Goal: Task Accomplishment & Management: Manage account settings

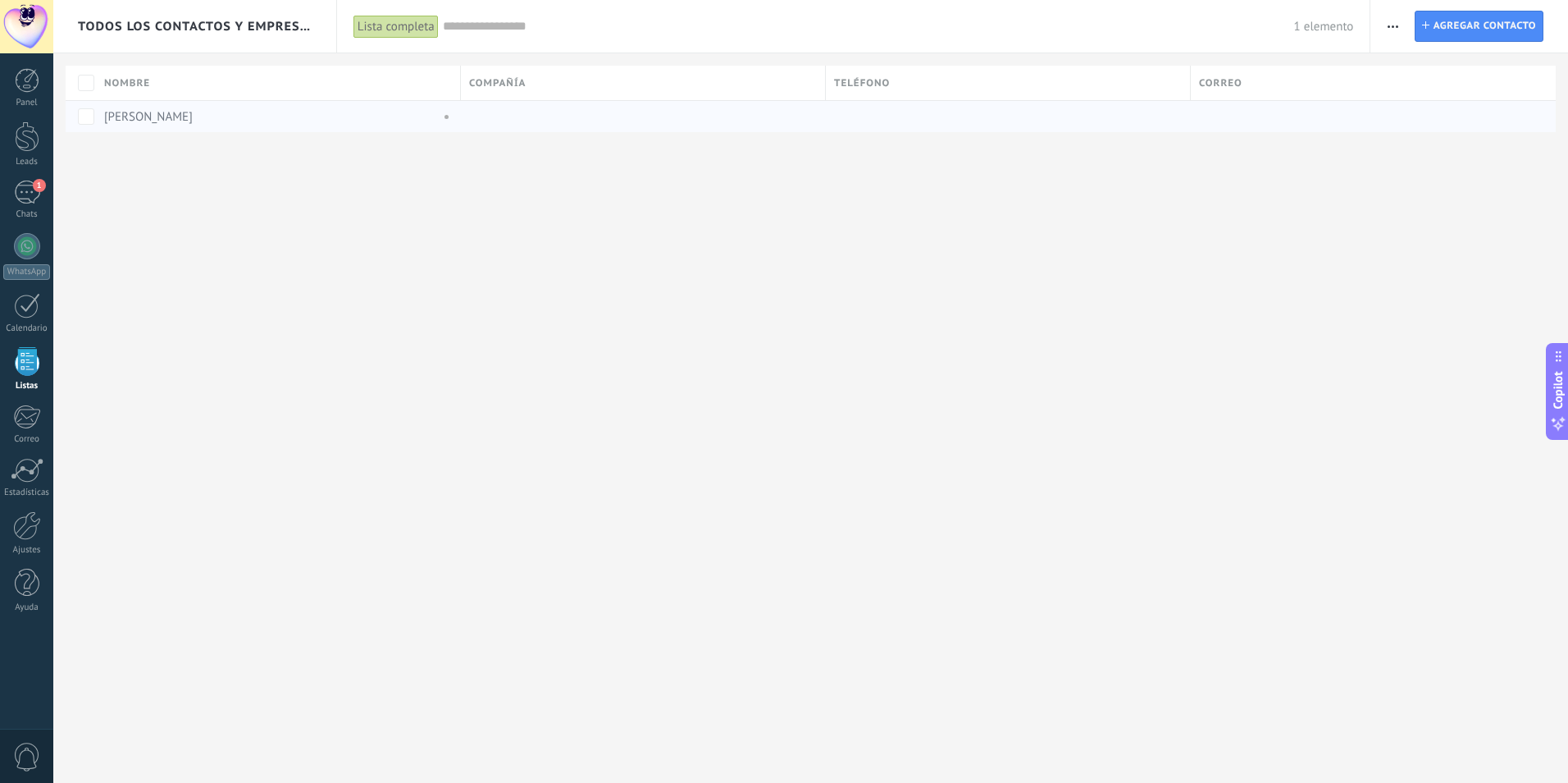
click at [174, 115] on link "[PERSON_NAME]" at bounding box center [148, 116] width 89 height 16
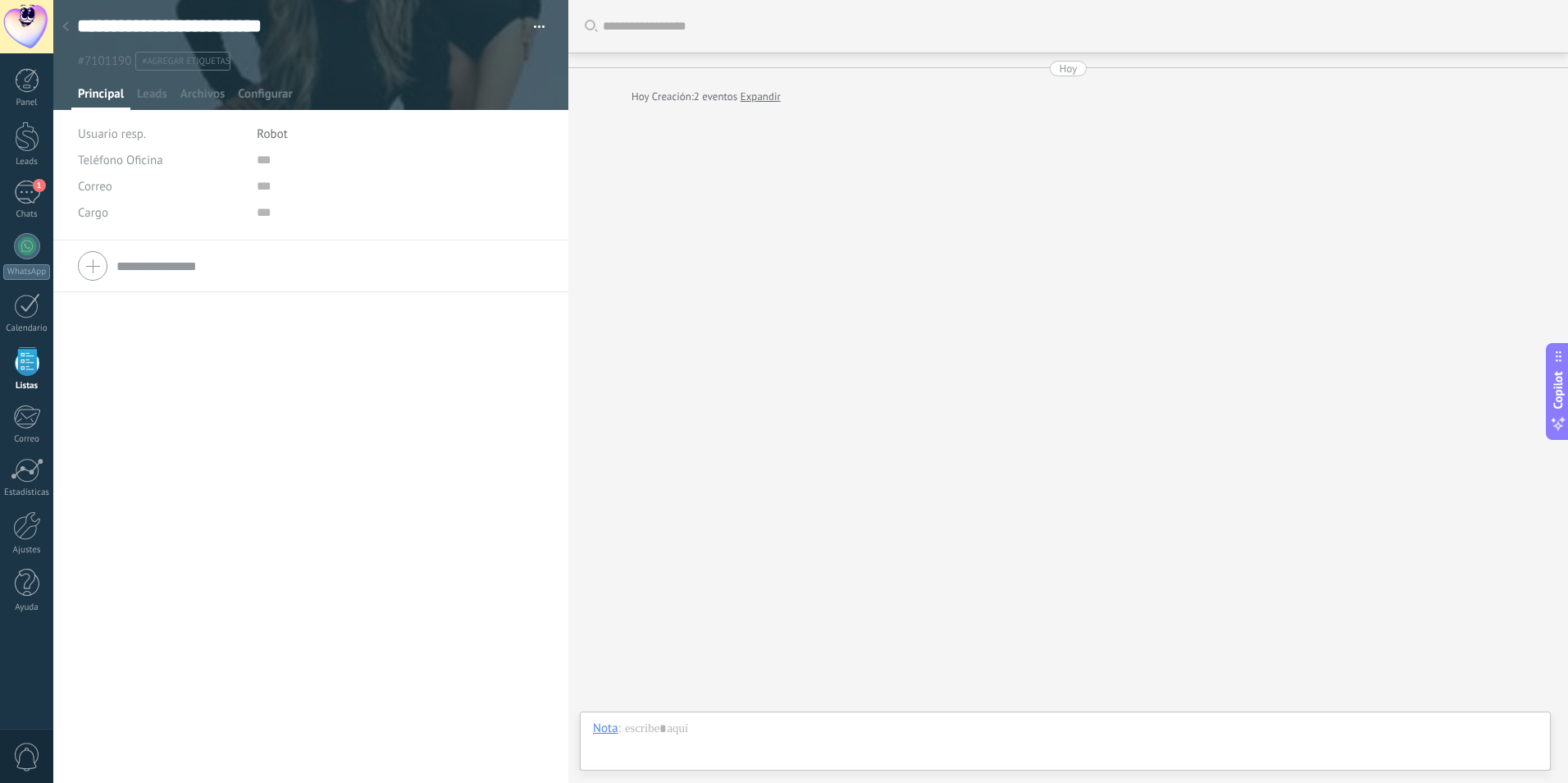
click at [745, 216] on div "Buscar Carga más [DATE] [DATE] Creación: 2 eventos Expandir Participantes:" at bounding box center [1068, 391] width 1000 height 783
click at [17, 196] on div "1" at bounding box center [27, 192] width 26 height 23
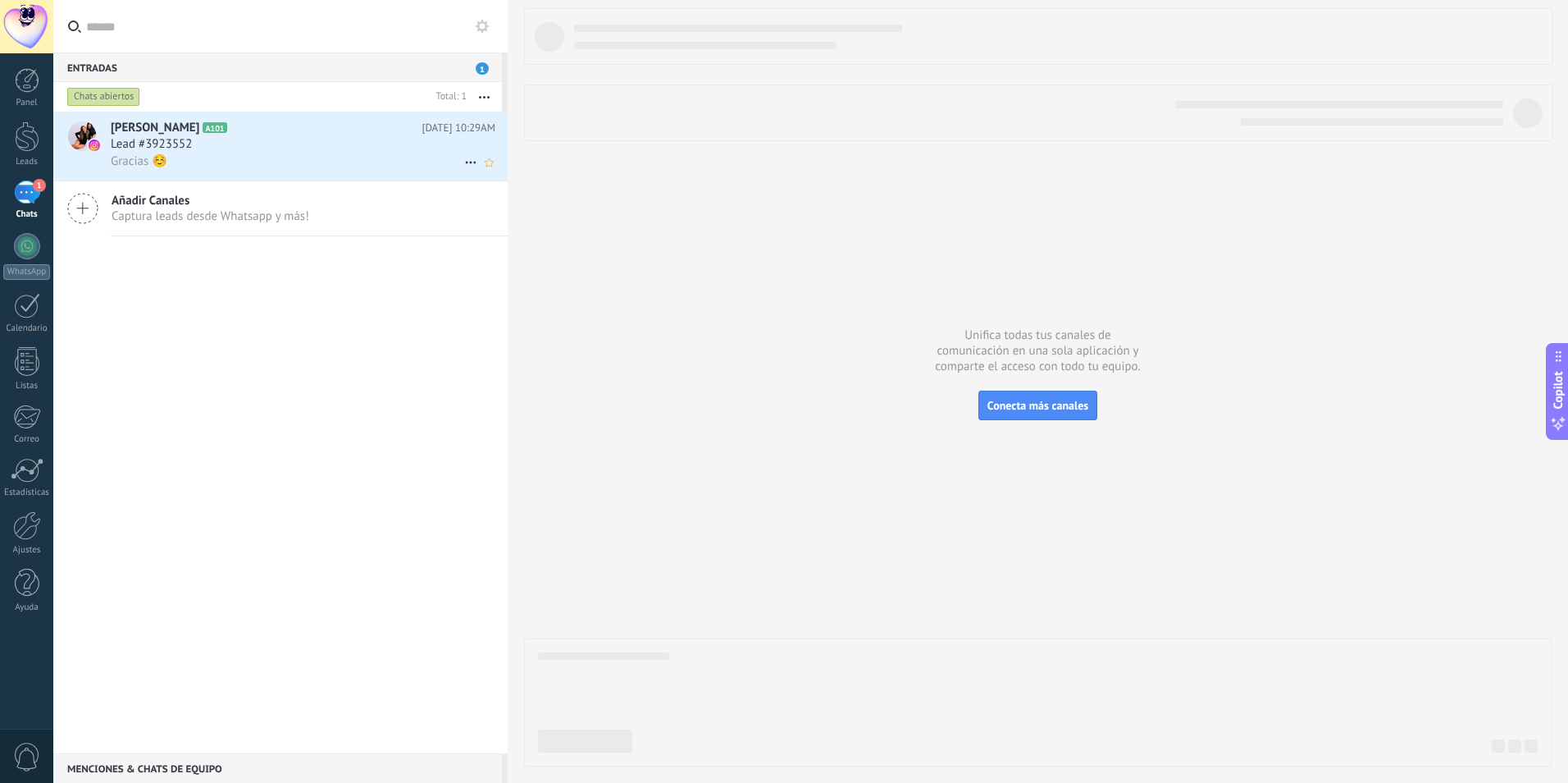
click at [229, 142] on div "Lead #3923552" at bounding box center [303, 144] width 384 height 17
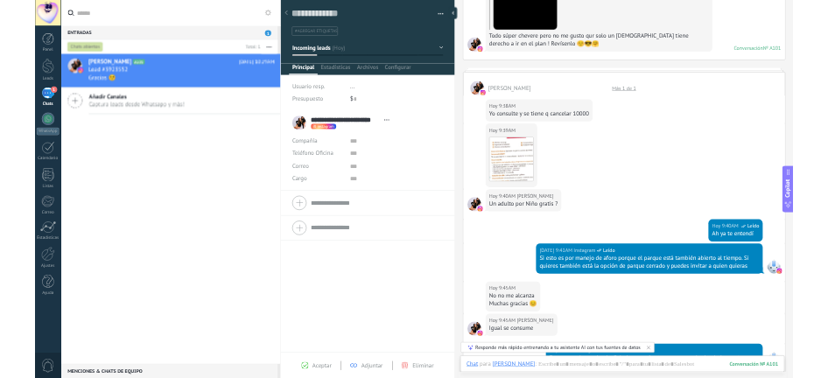
scroll to position [26, 0]
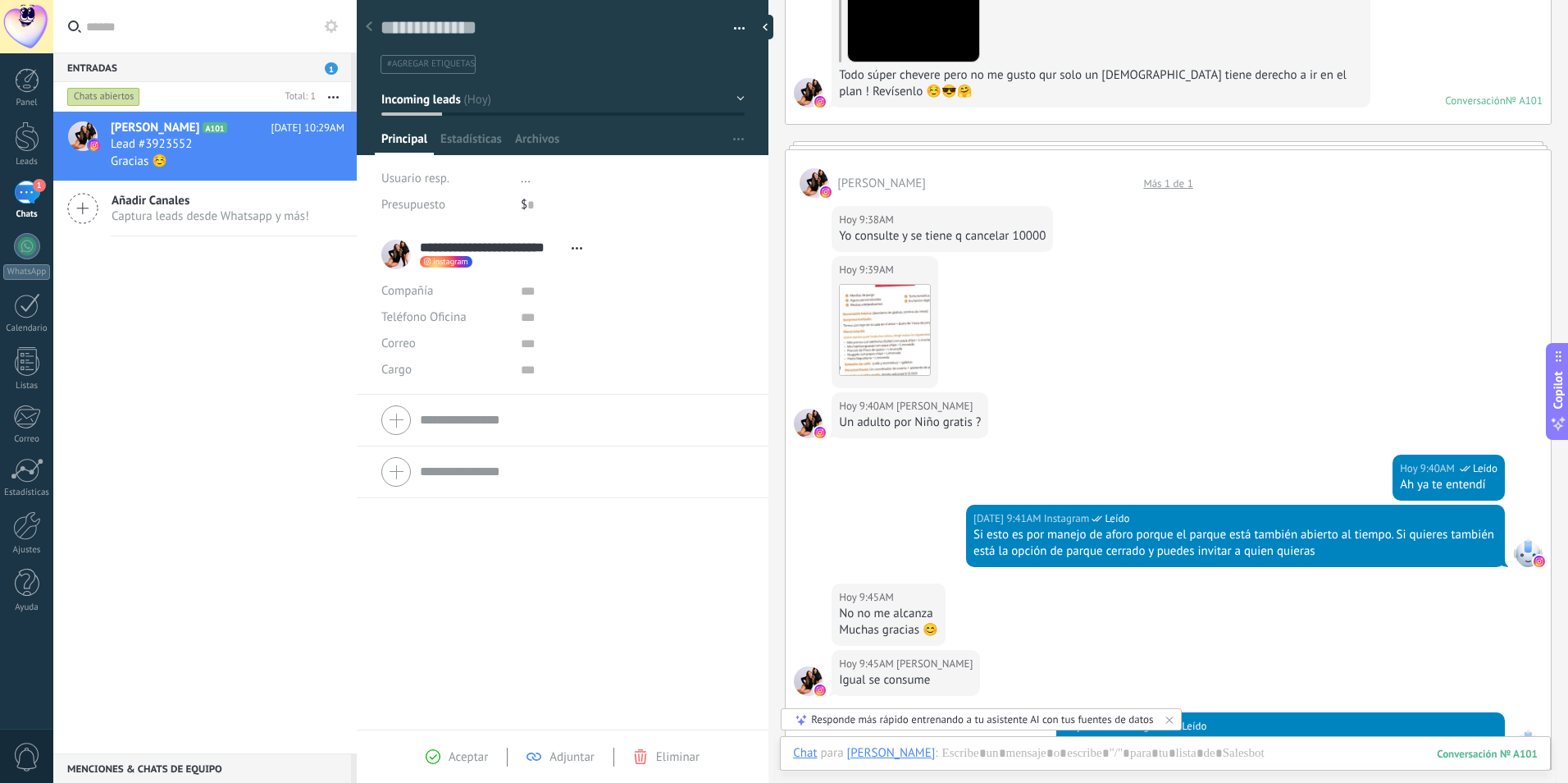
type textarea "**********"
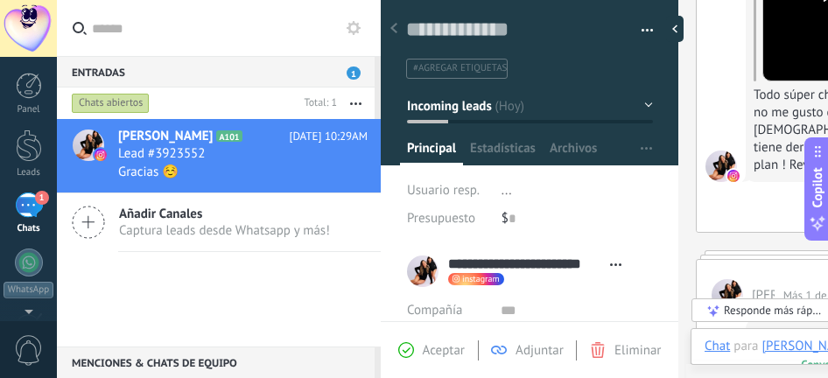
click at [901, 260] on div "[PERSON_NAME] Más 1 de 1" at bounding box center [810, 285] width 226 height 51
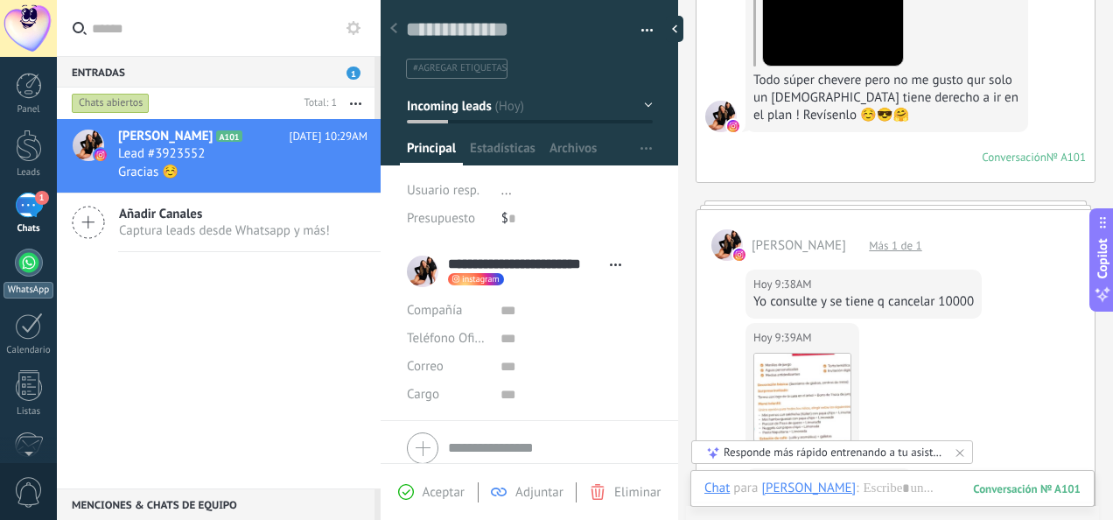
click at [32, 256] on div at bounding box center [29, 263] width 28 height 28
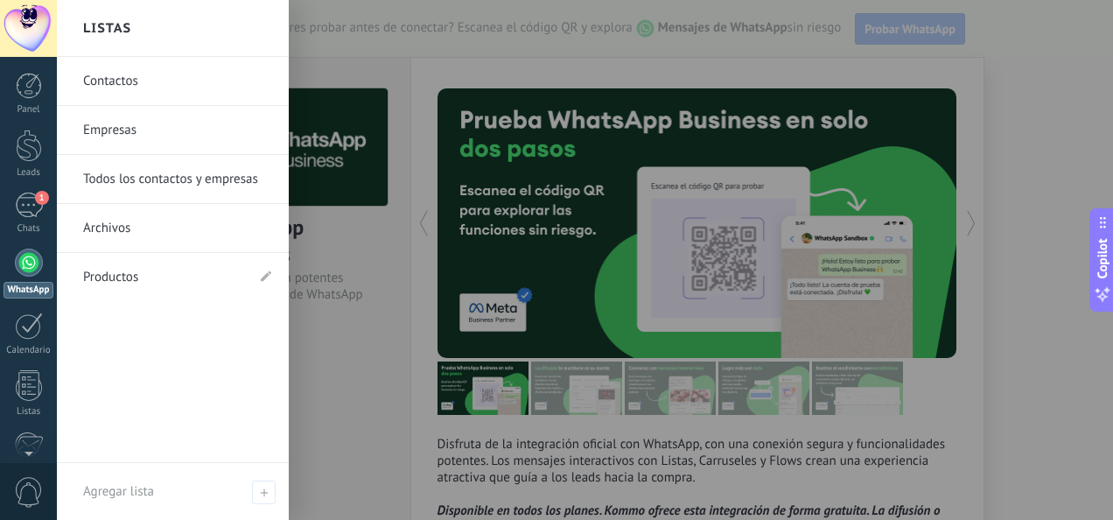
click at [29, 263] on div at bounding box center [29, 263] width 28 height 28
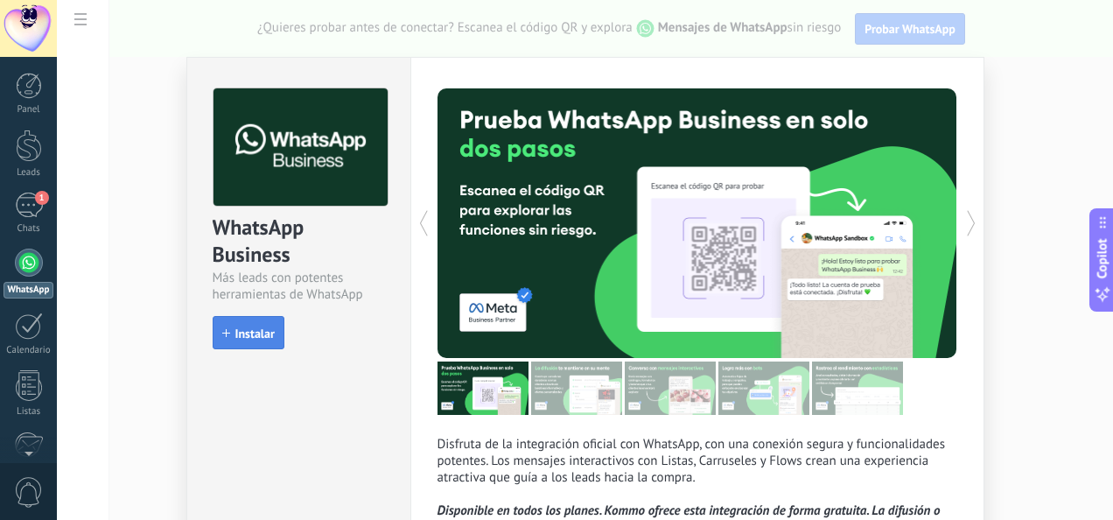
click at [237, 331] on span "Instalar" at bounding box center [254, 333] width 39 height 12
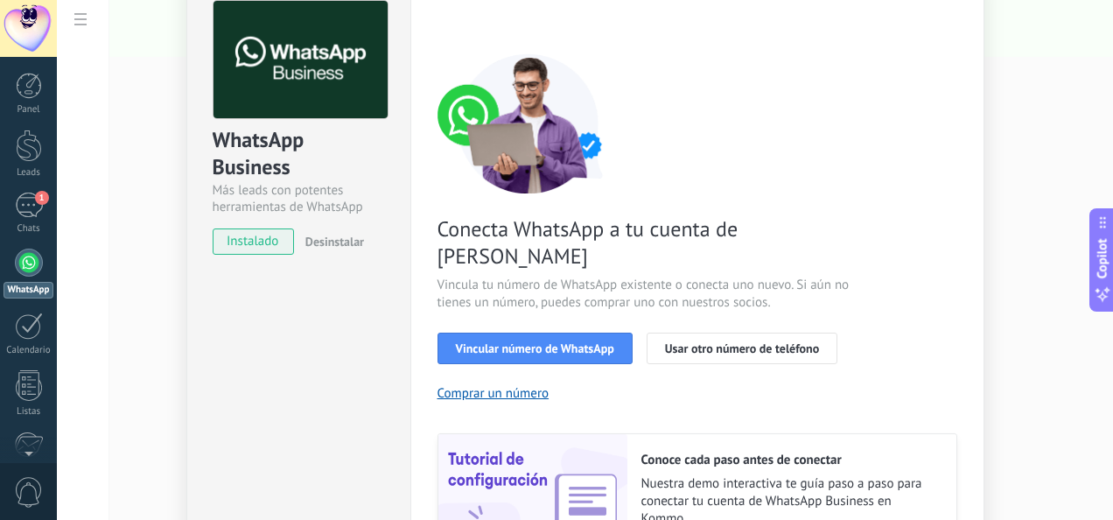
scroll to position [175, 0]
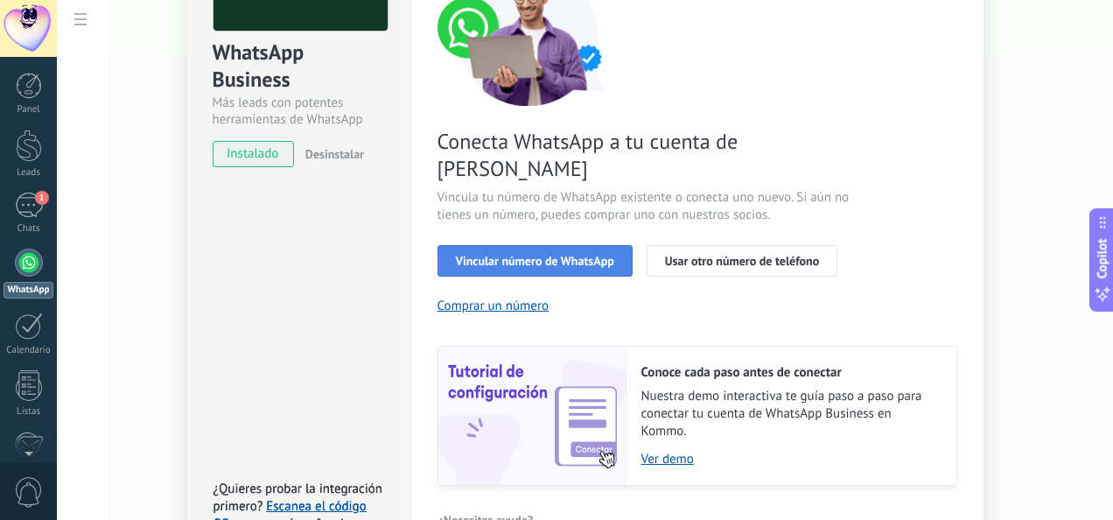
click at [558, 255] on span "Vincular número de WhatsApp" at bounding box center [535, 261] width 158 height 12
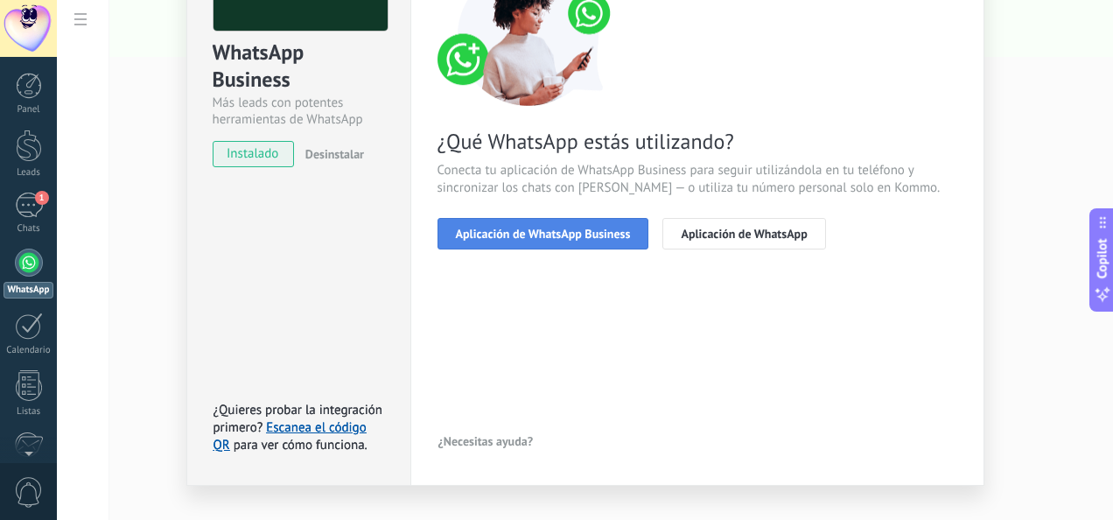
click at [543, 232] on span "Aplicación de WhatsApp Business" at bounding box center [543, 234] width 175 height 12
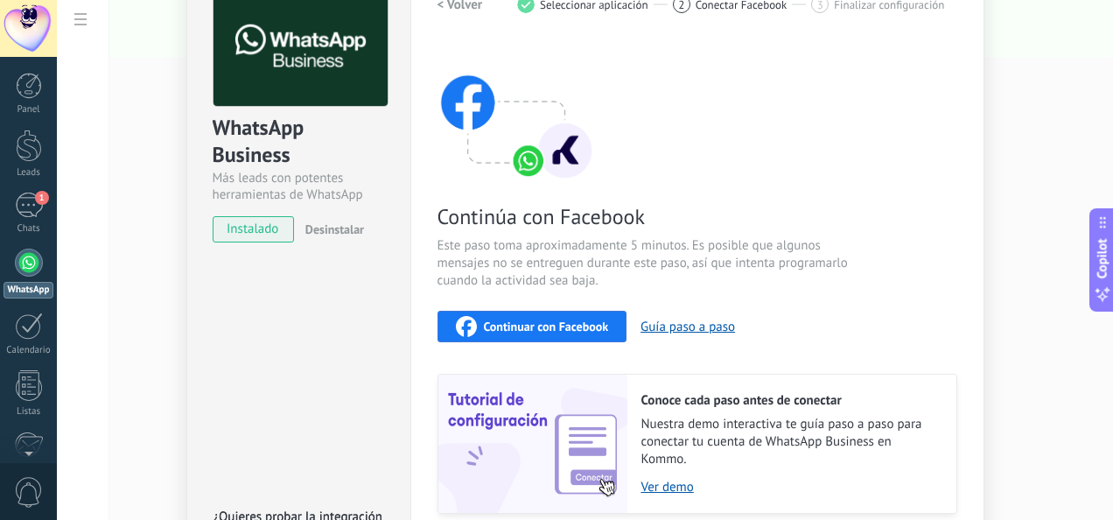
scroll to position [0, 0]
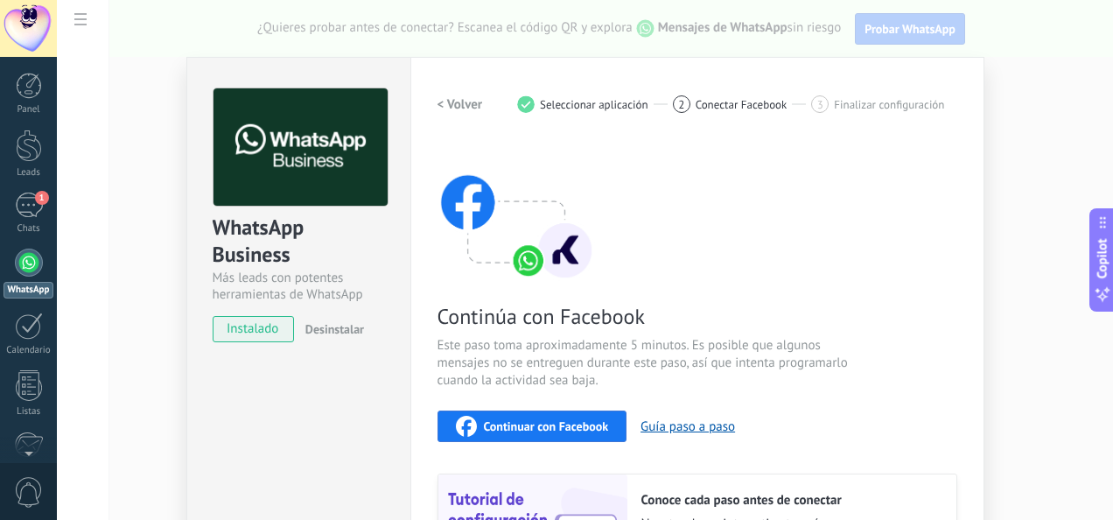
click at [231, 327] on span "instalado" at bounding box center [254, 329] width 80 height 26
click at [445, 102] on h2 "< Volver" at bounding box center [461, 104] width 46 height 17
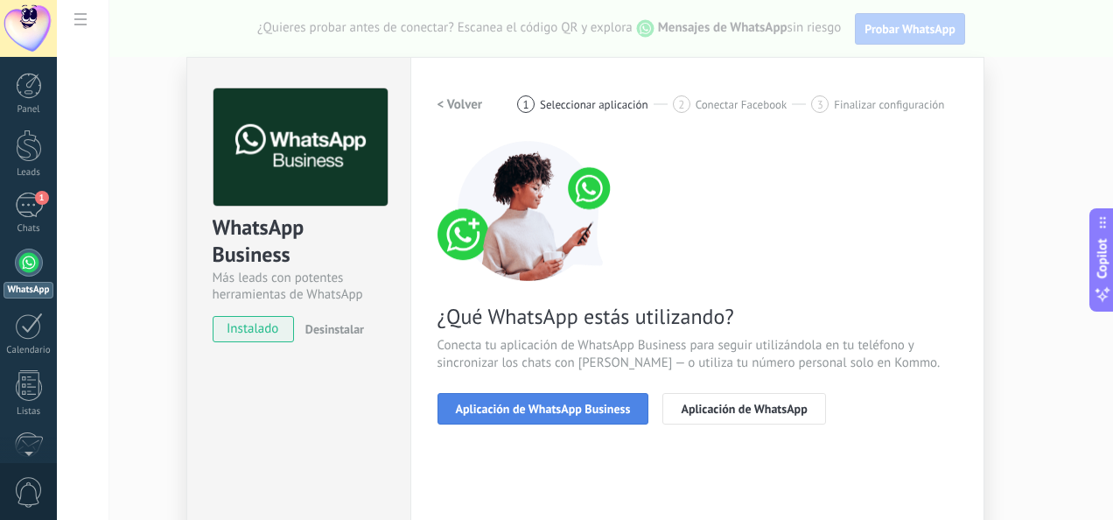
click at [541, 406] on span "Aplicación de WhatsApp Business" at bounding box center [543, 409] width 175 height 12
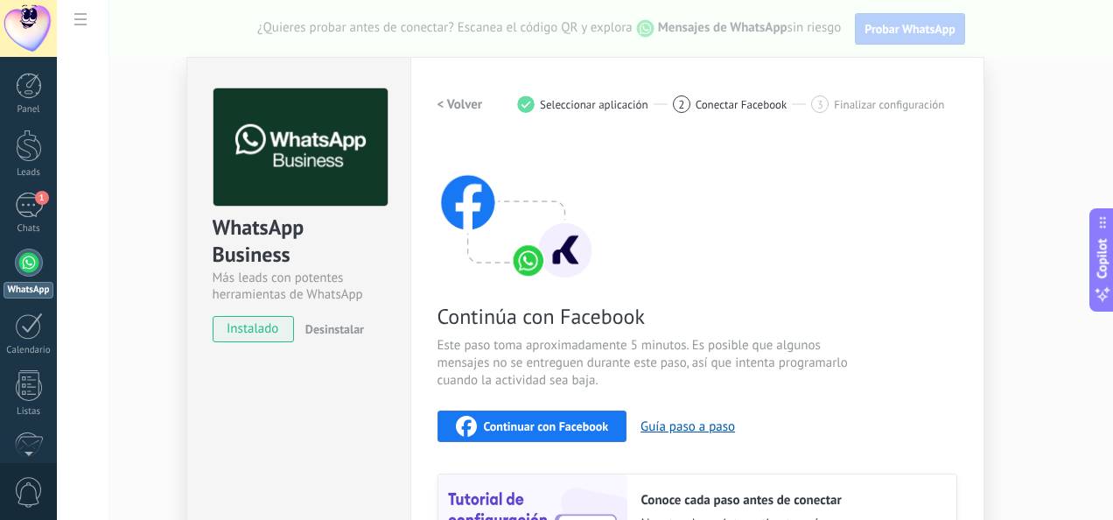
click at [523, 425] on span "Continuar con Facebook" at bounding box center [546, 426] width 125 height 12
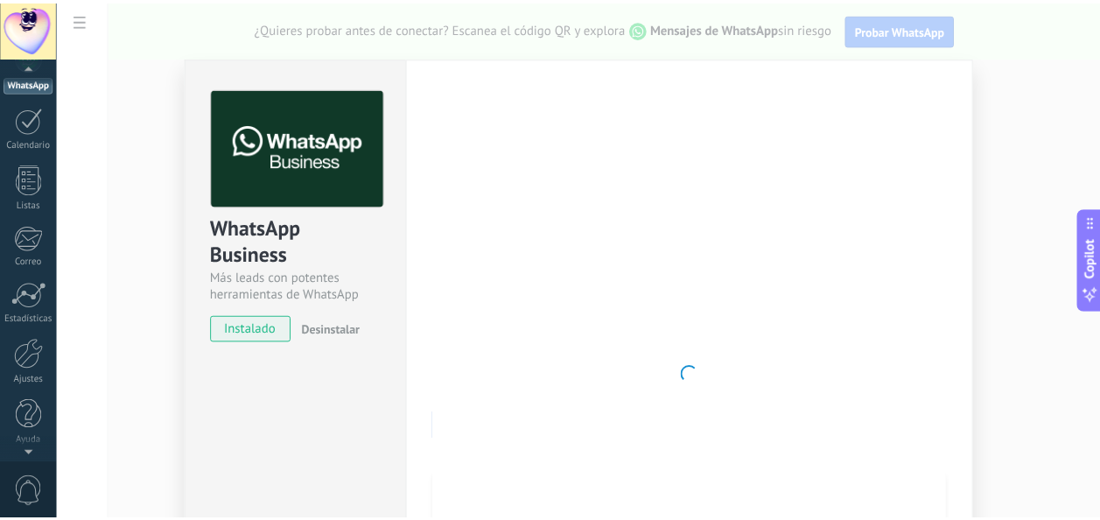
scroll to position [207, 0]
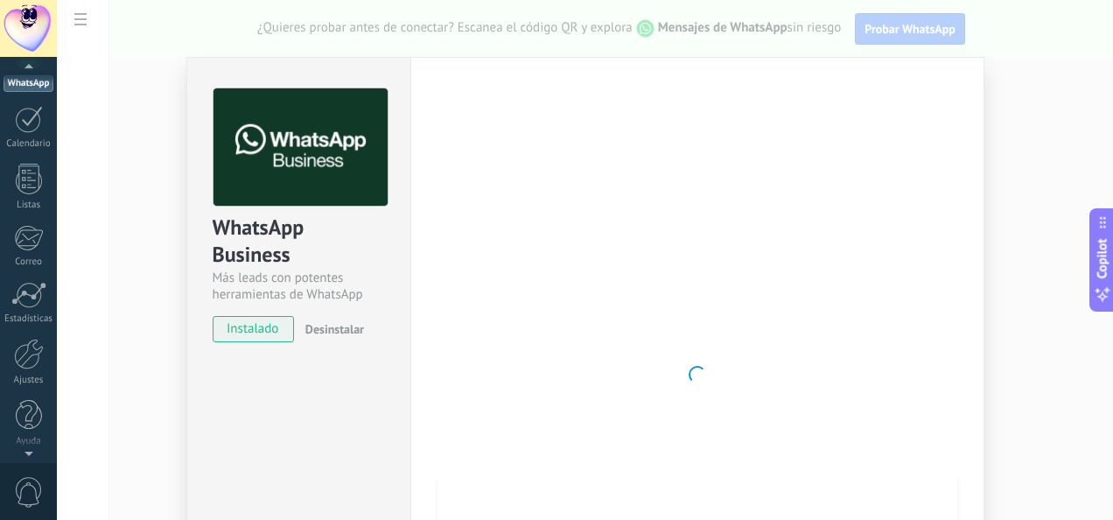
click at [28, 454] on div at bounding box center [28, 450] width 57 height 26
click at [25, 445] on div at bounding box center [28, 450] width 57 height 26
click at [32, 350] on div at bounding box center [29, 354] width 30 height 31
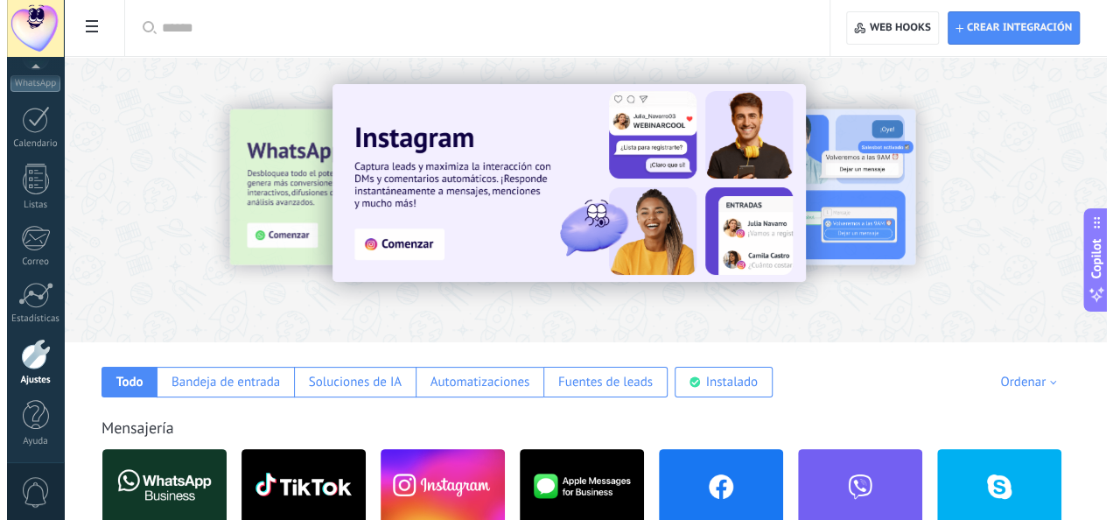
scroll to position [175, 0]
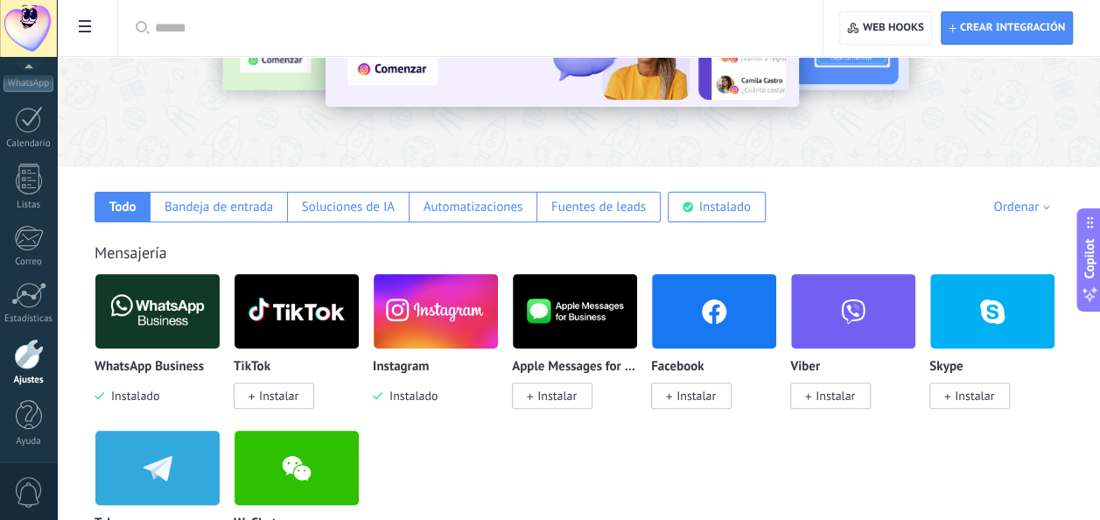
click at [158, 306] on img at bounding box center [157, 311] width 124 height 85
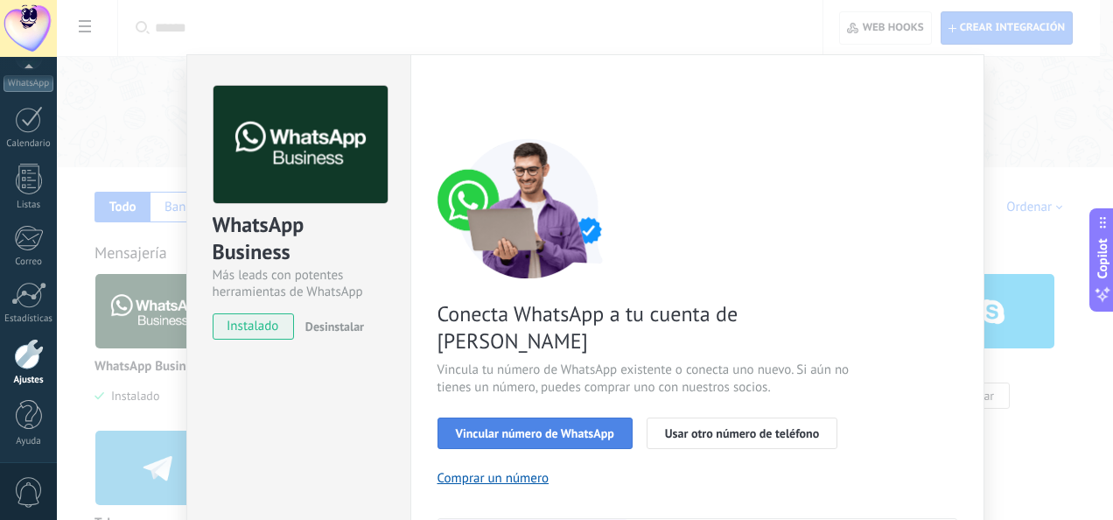
scroll to position [0, 0]
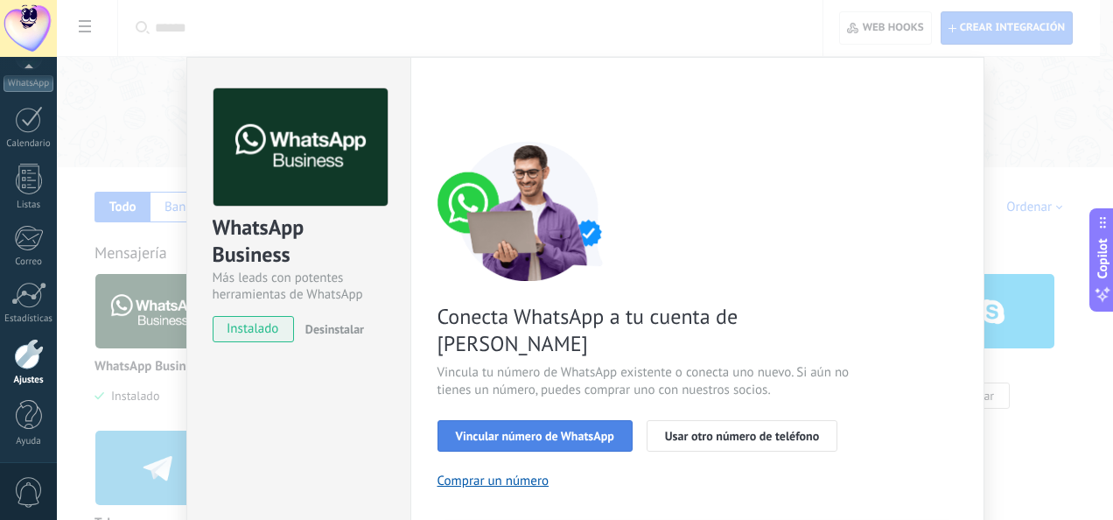
click at [499, 430] on span "Vincular número de WhatsApp" at bounding box center [535, 436] width 158 height 12
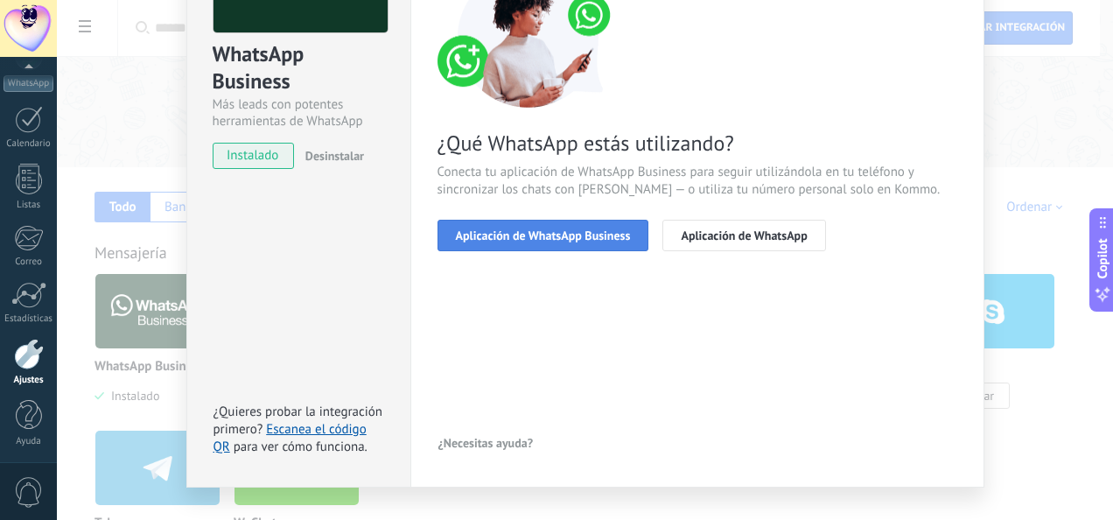
scroll to position [175, 0]
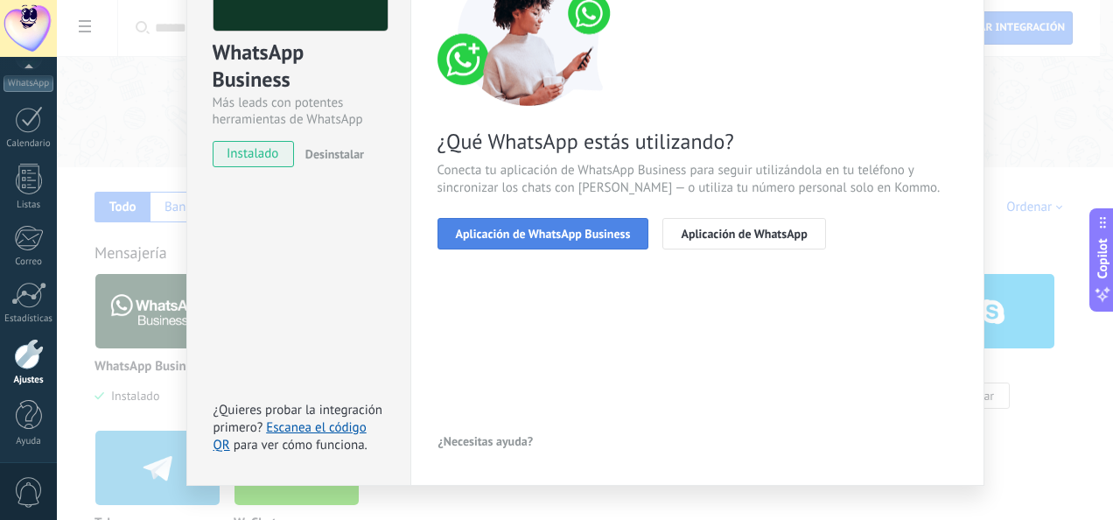
click at [529, 233] on span "Aplicación de WhatsApp Business" at bounding box center [543, 234] width 175 height 12
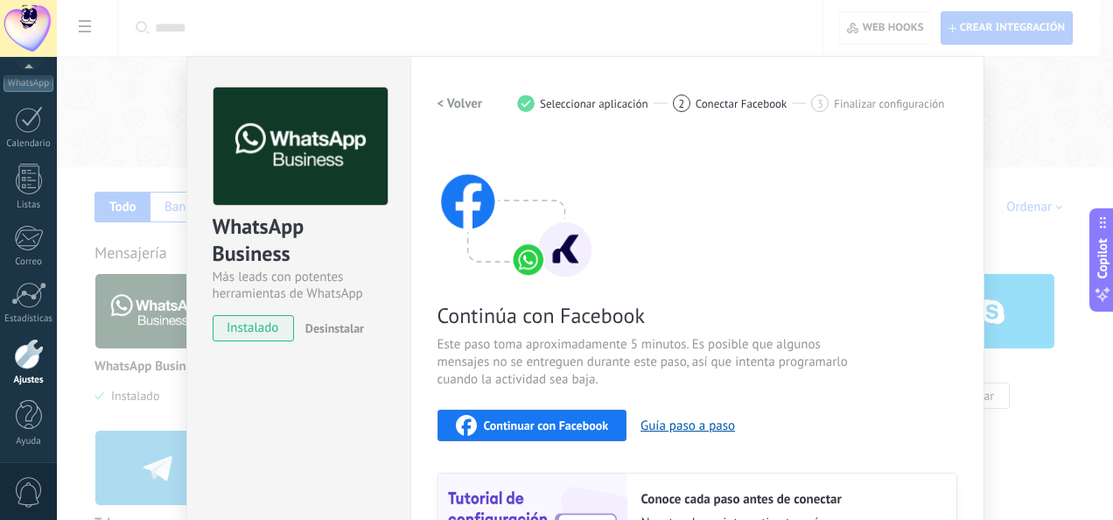
scroll to position [0, 0]
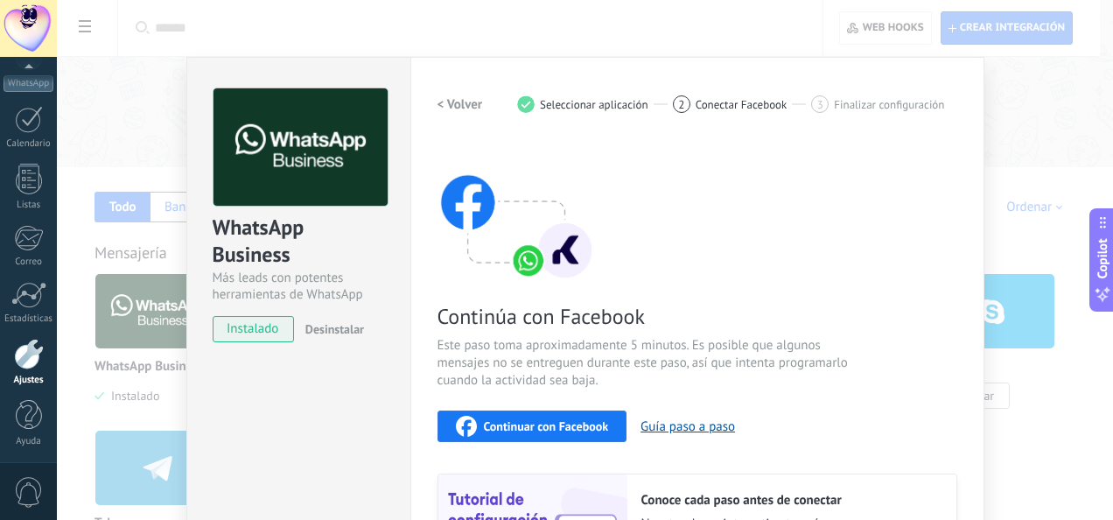
click at [325, 329] on span "Desinstalar" at bounding box center [334, 329] width 59 height 16
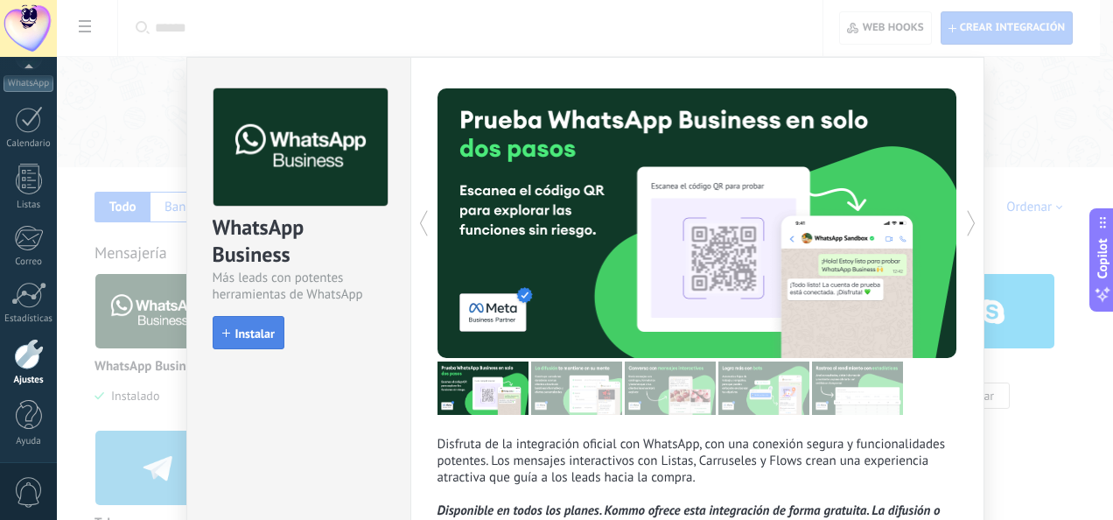
click at [245, 322] on button "Instalar" at bounding box center [249, 332] width 72 height 33
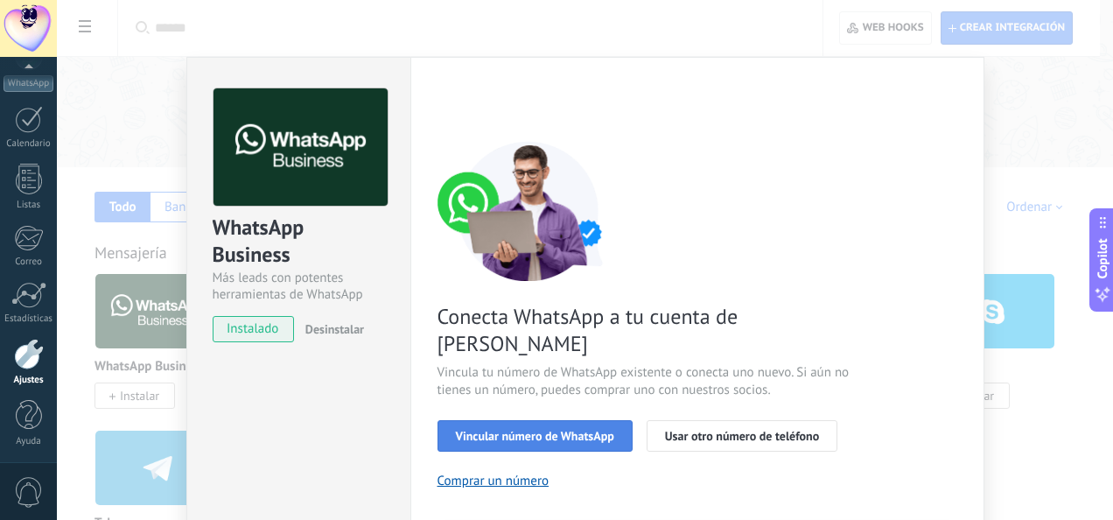
click at [524, 430] on span "Vincular número de WhatsApp" at bounding box center [535, 436] width 158 height 12
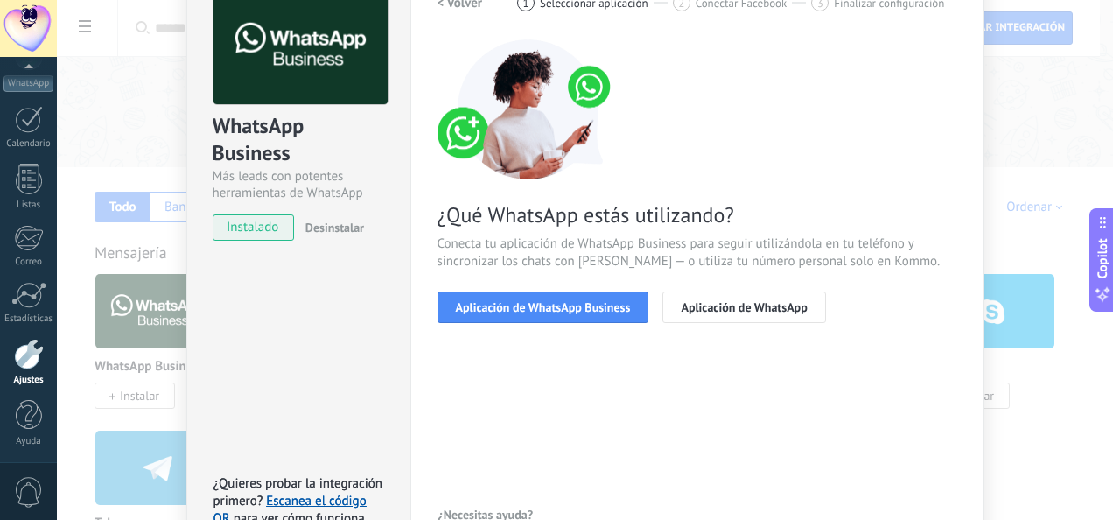
scroll to position [206, 0]
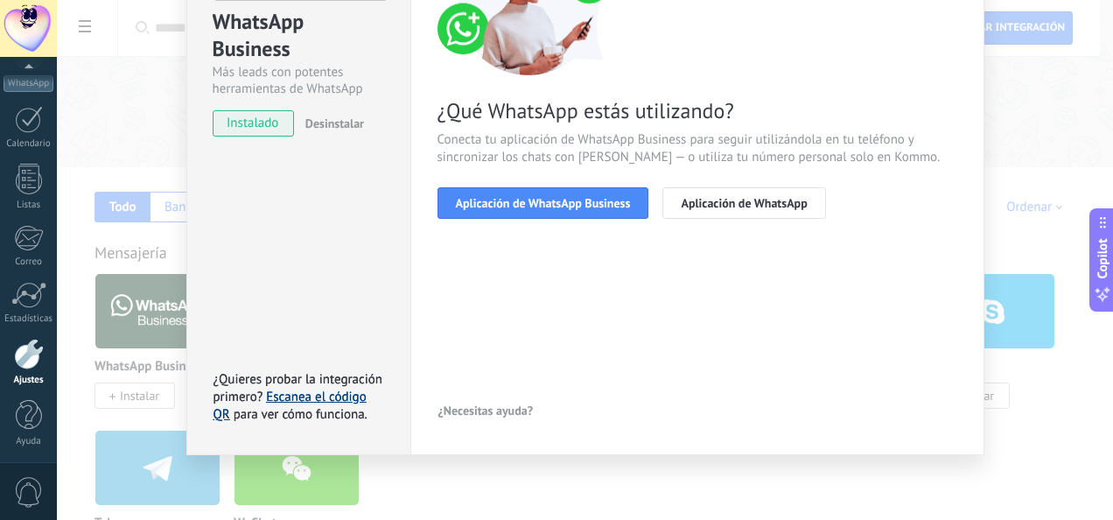
click at [298, 396] on link "Escanea el código QR" at bounding box center [290, 406] width 153 height 34
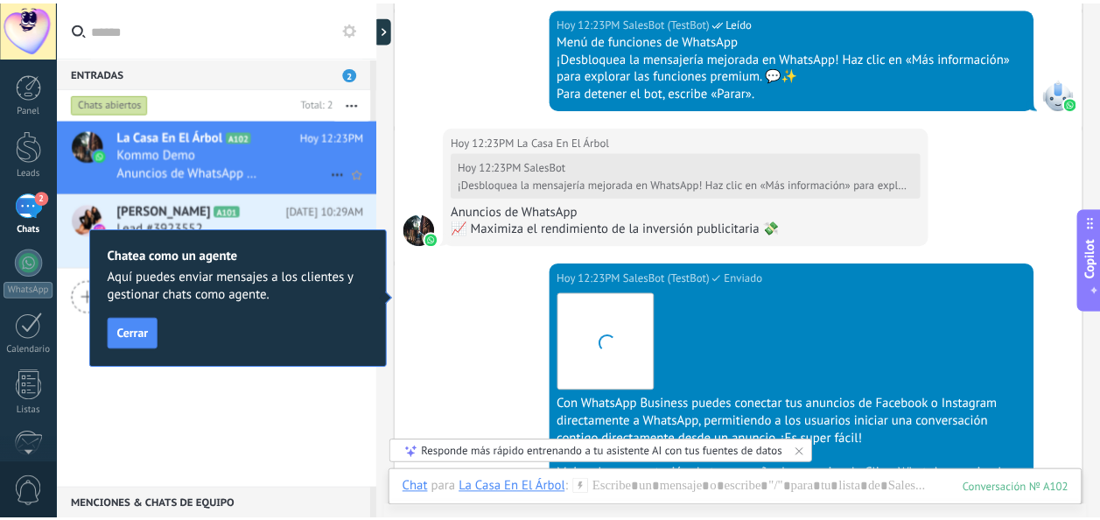
scroll to position [1303, 0]
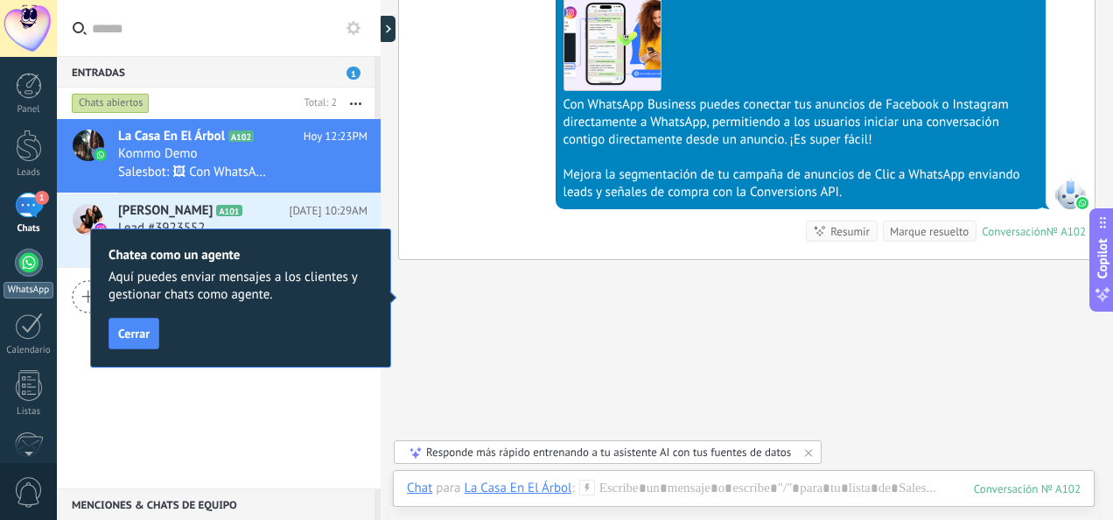
click at [33, 257] on div at bounding box center [29, 263] width 28 height 28
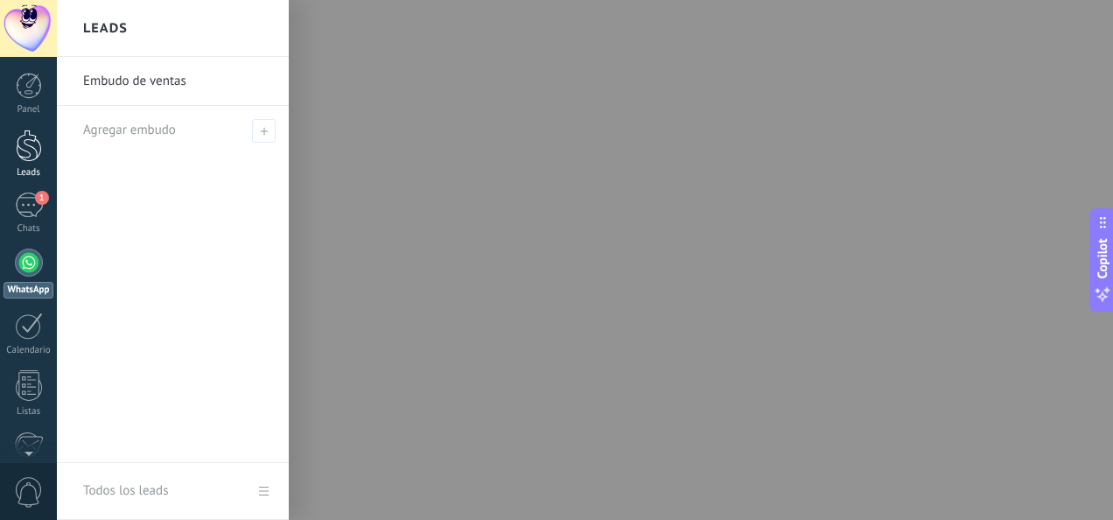
click at [26, 149] on div at bounding box center [29, 146] width 26 height 32
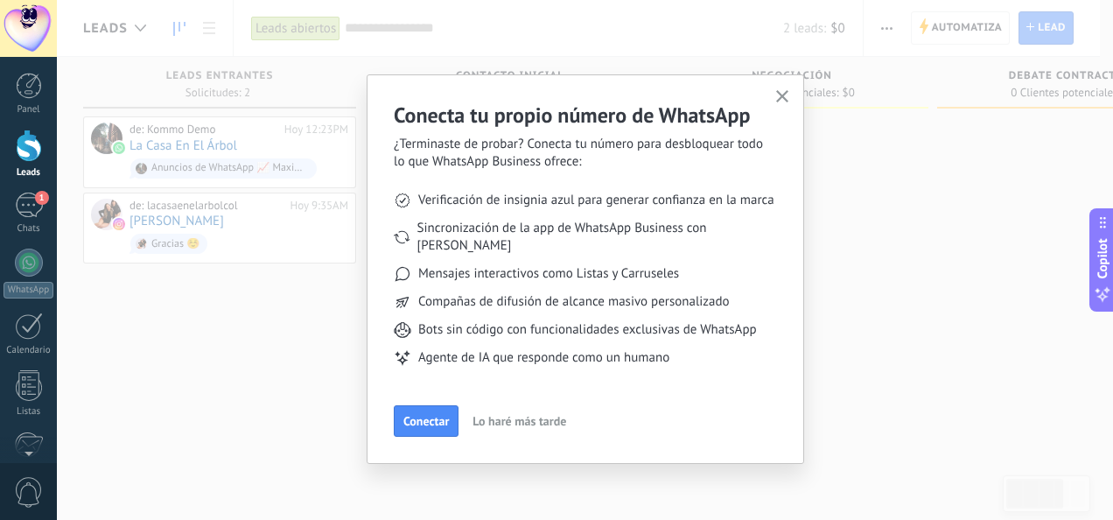
click at [429, 415] on span "Conectar" at bounding box center [426, 421] width 46 height 12
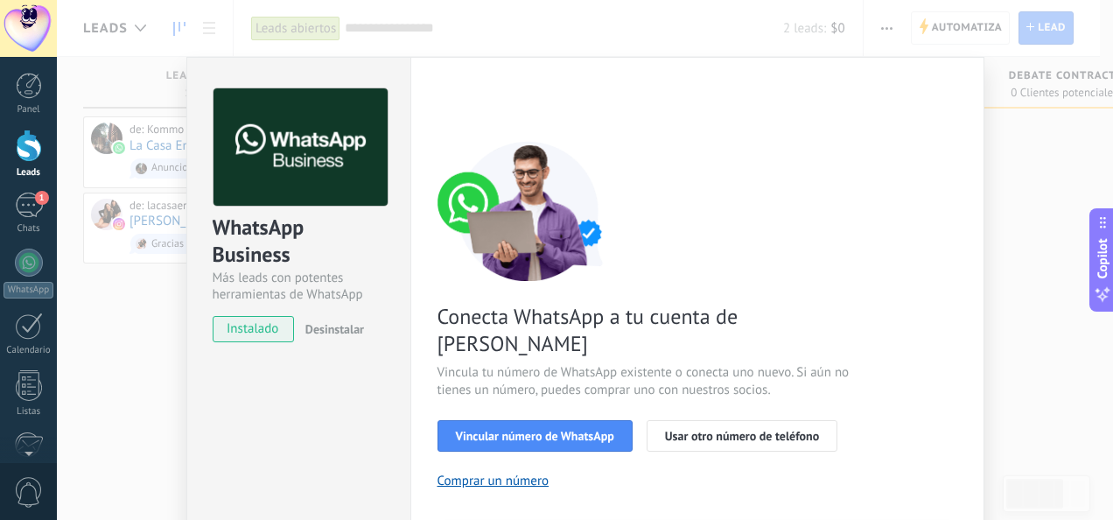
click at [969, 21] on div "WhatsApp Business Más leads con potentes herramientas de WhatsApp instalado Des…" at bounding box center [585, 260] width 1056 height 520
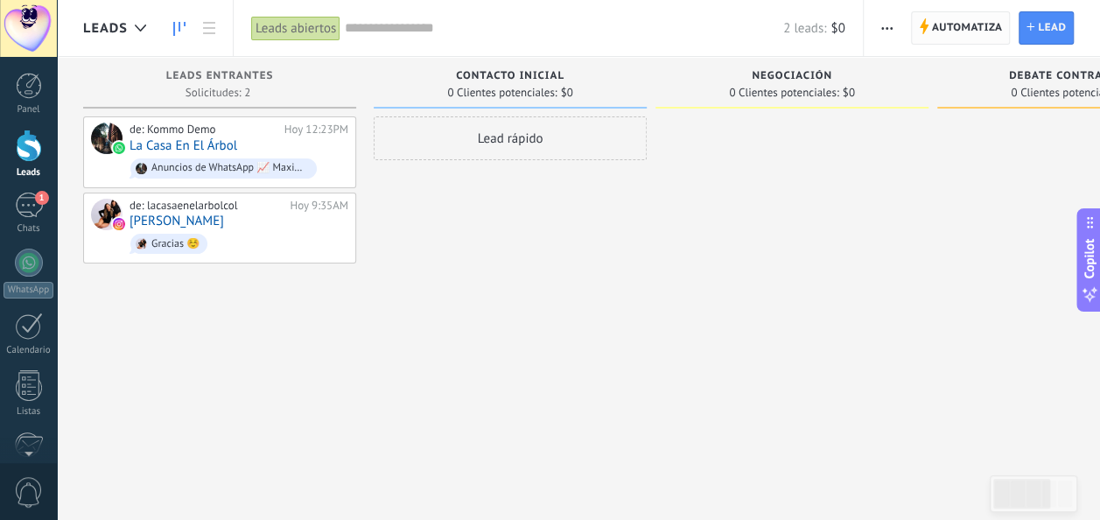
click at [956, 18] on span "Automatiza" at bounding box center [967, 28] width 71 height 32
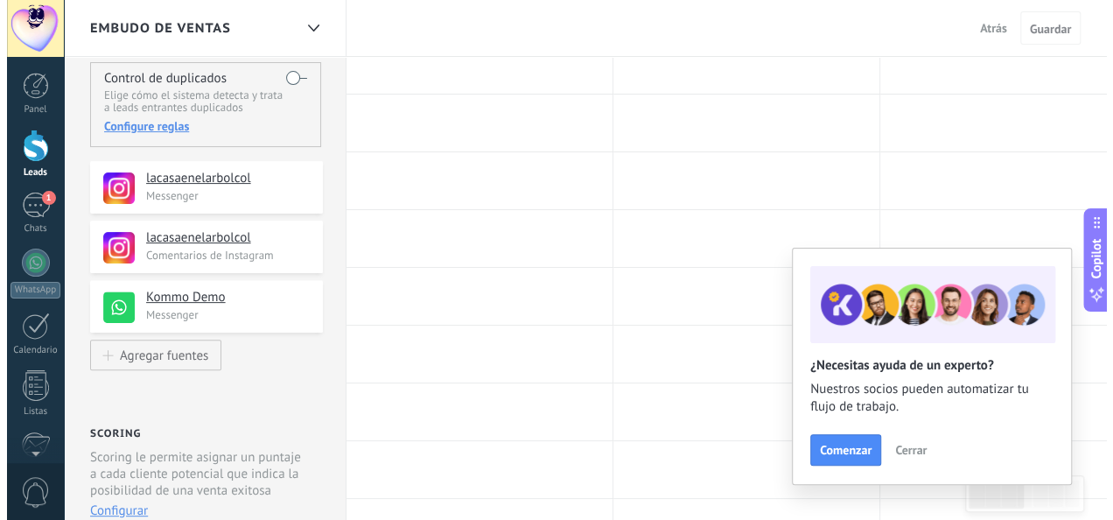
scroll to position [175, 0]
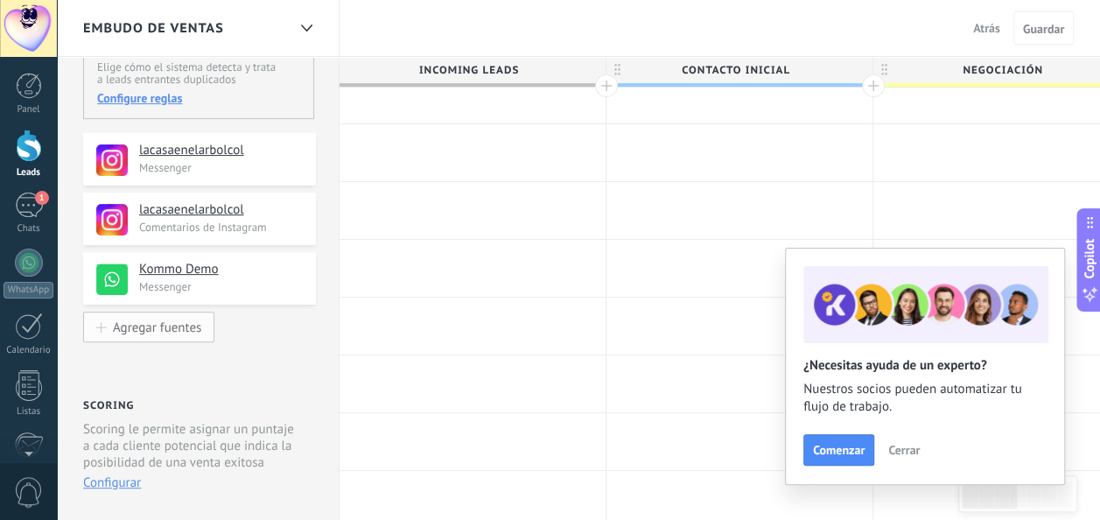
click at [161, 325] on div "Agregar fuentes" at bounding box center [157, 326] width 88 height 15
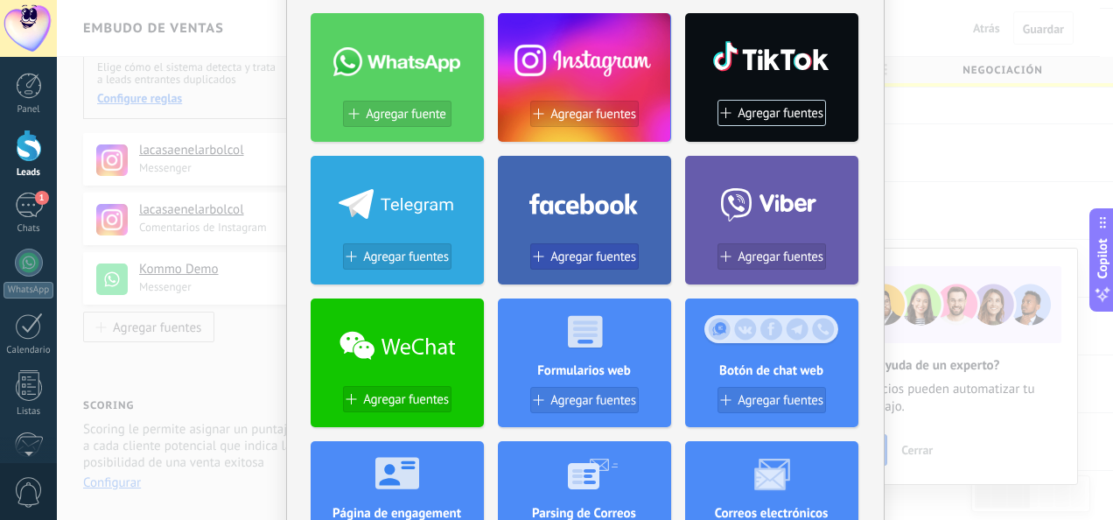
scroll to position [88, 0]
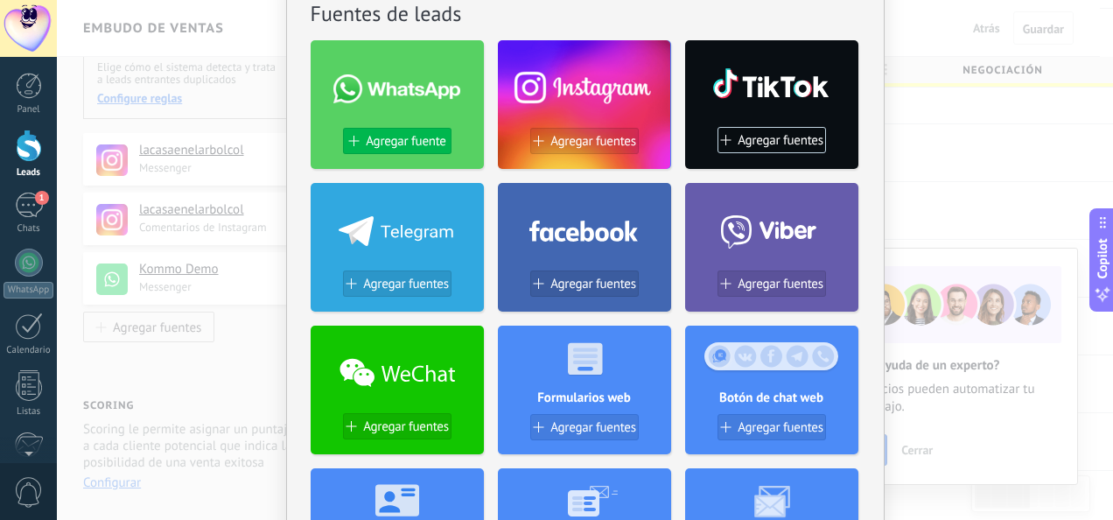
click at [408, 134] on span "Agregar fuente" at bounding box center [406, 141] width 80 height 15
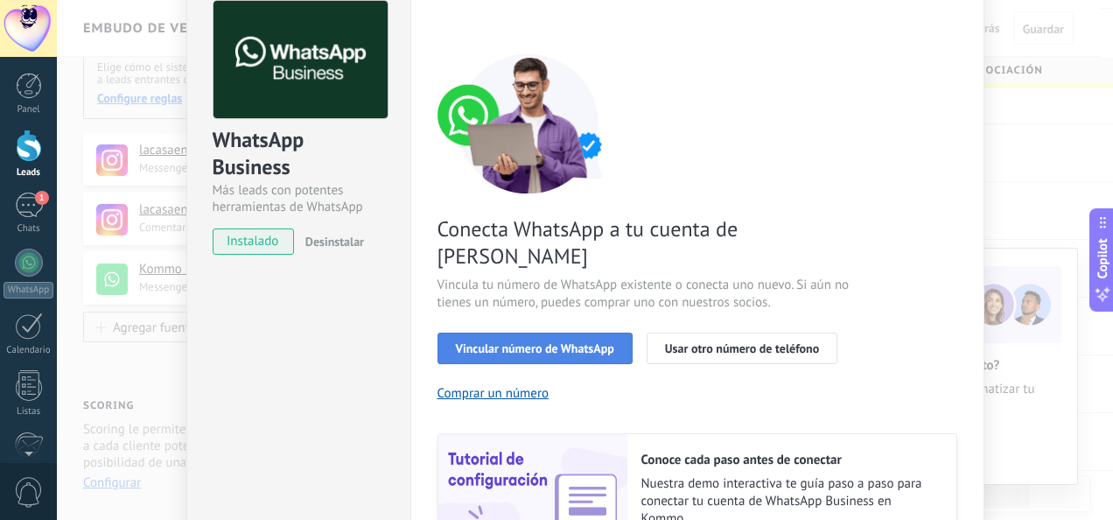
click at [532, 342] on span "Vincular número de WhatsApp" at bounding box center [535, 348] width 158 height 12
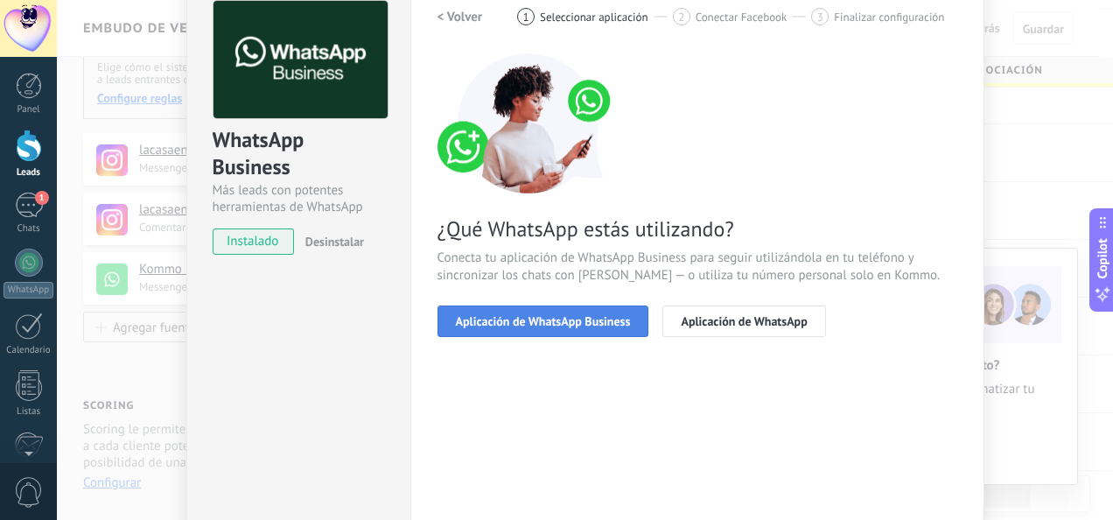
click at [548, 320] on span "Aplicación de WhatsApp Business" at bounding box center [543, 321] width 175 height 12
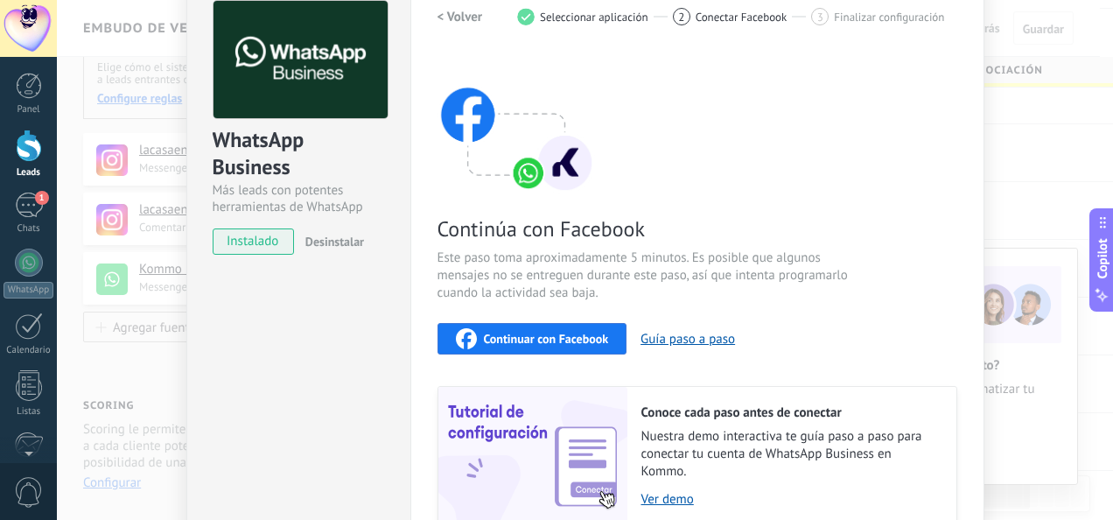
click at [550, 329] on div "Continuar con Facebook" at bounding box center [532, 338] width 153 height 21
click at [1045, 162] on div "WhatsApp Business Más leads con potentes herramientas de WhatsApp instalado Des…" at bounding box center [585, 260] width 1056 height 520
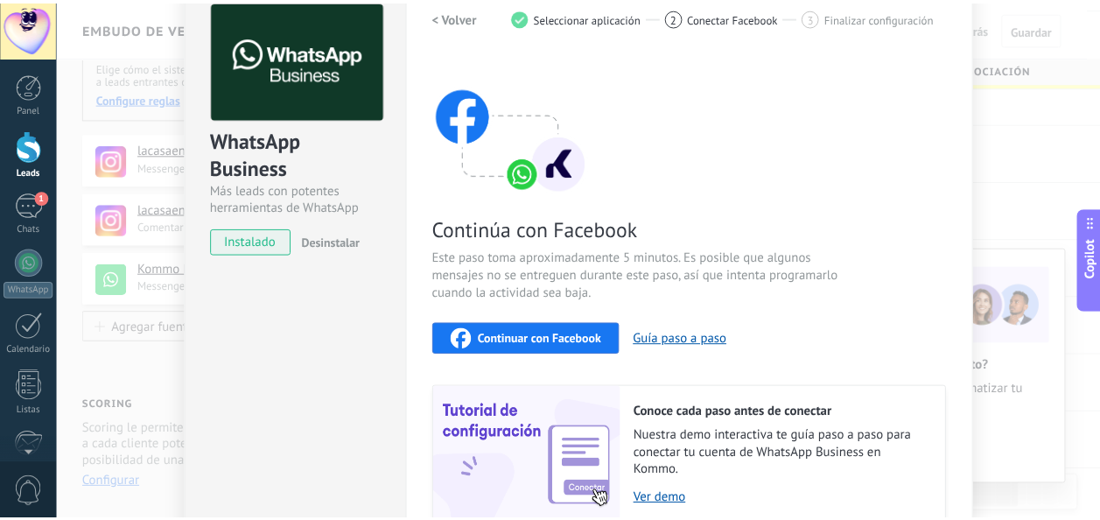
scroll to position [0, 0]
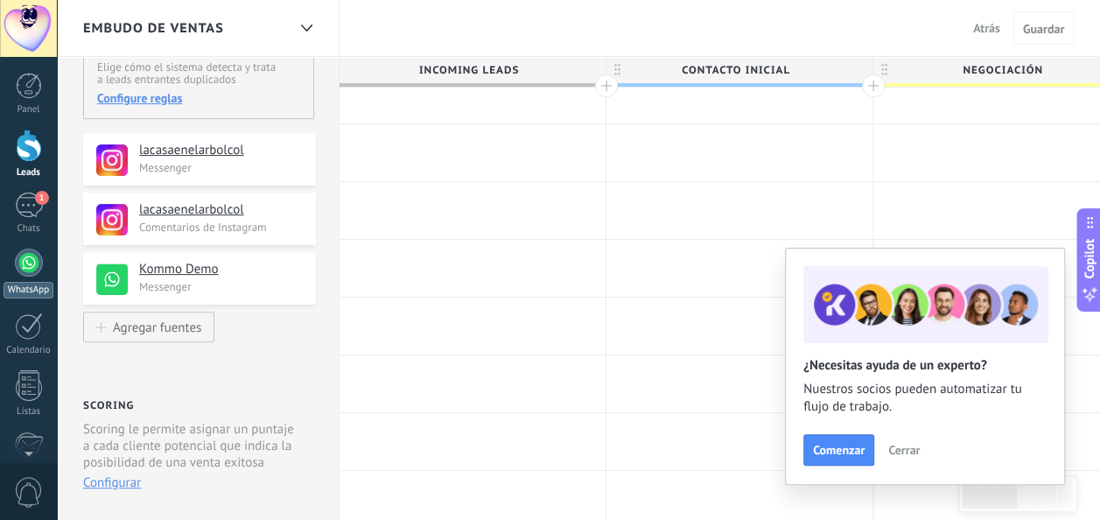
click at [25, 256] on div at bounding box center [29, 263] width 28 height 28
